Goal: Obtain resource: Download file/media

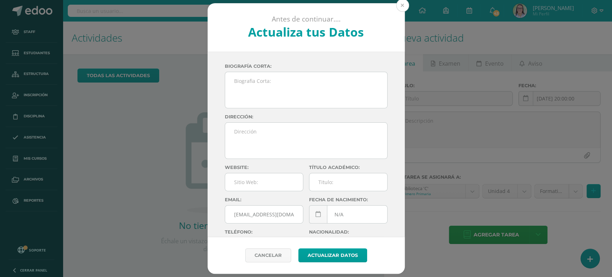
click at [399, 4] on button at bounding box center [402, 5] width 13 height 13
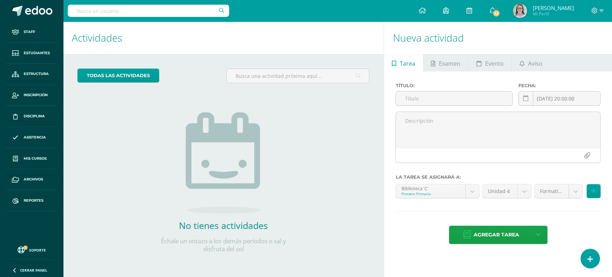
click at [201, 12] on input "text" at bounding box center [148, 11] width 161 height 12
type input "paola merino"
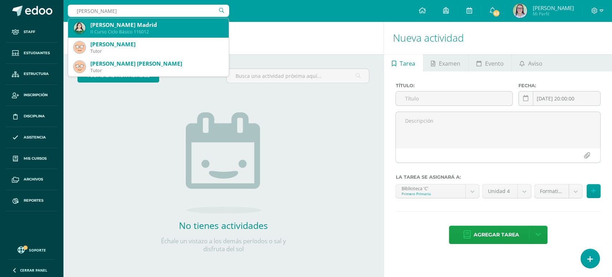
click at [122, 35] on div "Ana Paola Merino Madrid II Curso Ciclo Básico 116012" at bounding box center [148, 27] width 149 height 19
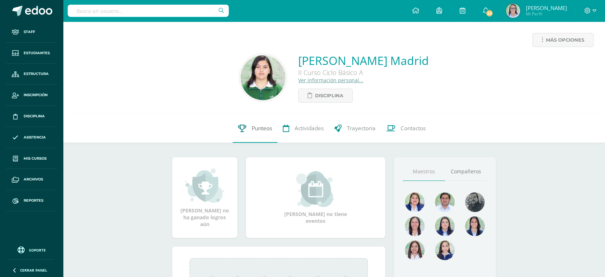
click at [255, 130] on span "Punteos" at bounding box center [262, 128] width 20 height 8
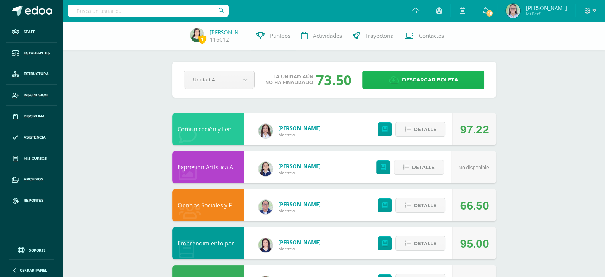
click at [383, 78] on link "Descargar boleta" at bounding box center [424, 80] width 122 height 18
click at [182, 10] on input "text" at bounding box center [148, 11] width 161 height 12
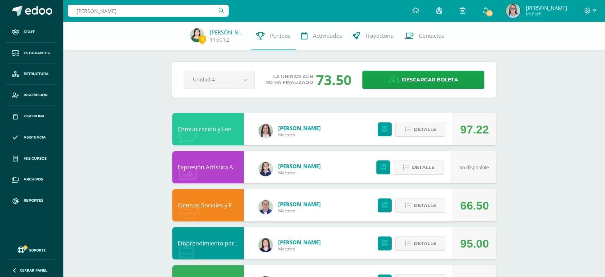
type input "mia castro"
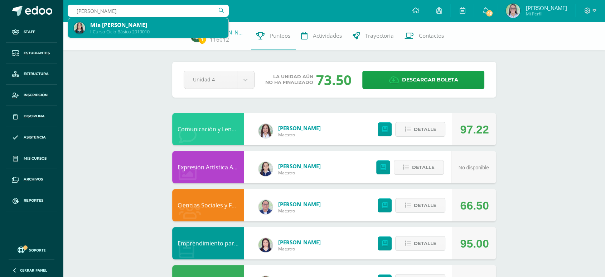
click at [174, 29] on div "I Curso Ciclo Básico 2019010" at bounding box center [156, 32] width 133 height 6
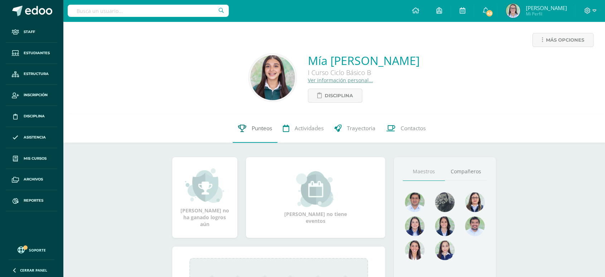
click at [263, 129] on span "Punteos" at bounding box center [262, 128] width 20 height 8
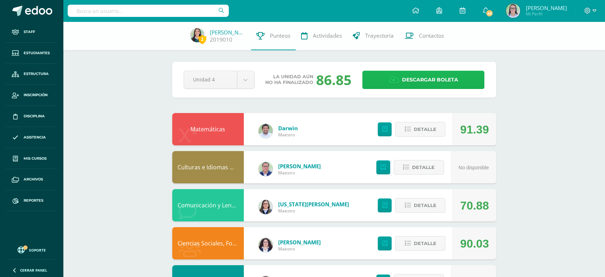
click at [411, 85] on span "Descargar boleta" at bounding box center [430, 80] width 56 height 18
